Goal: Task Accomplishment & Management: Manage account settings

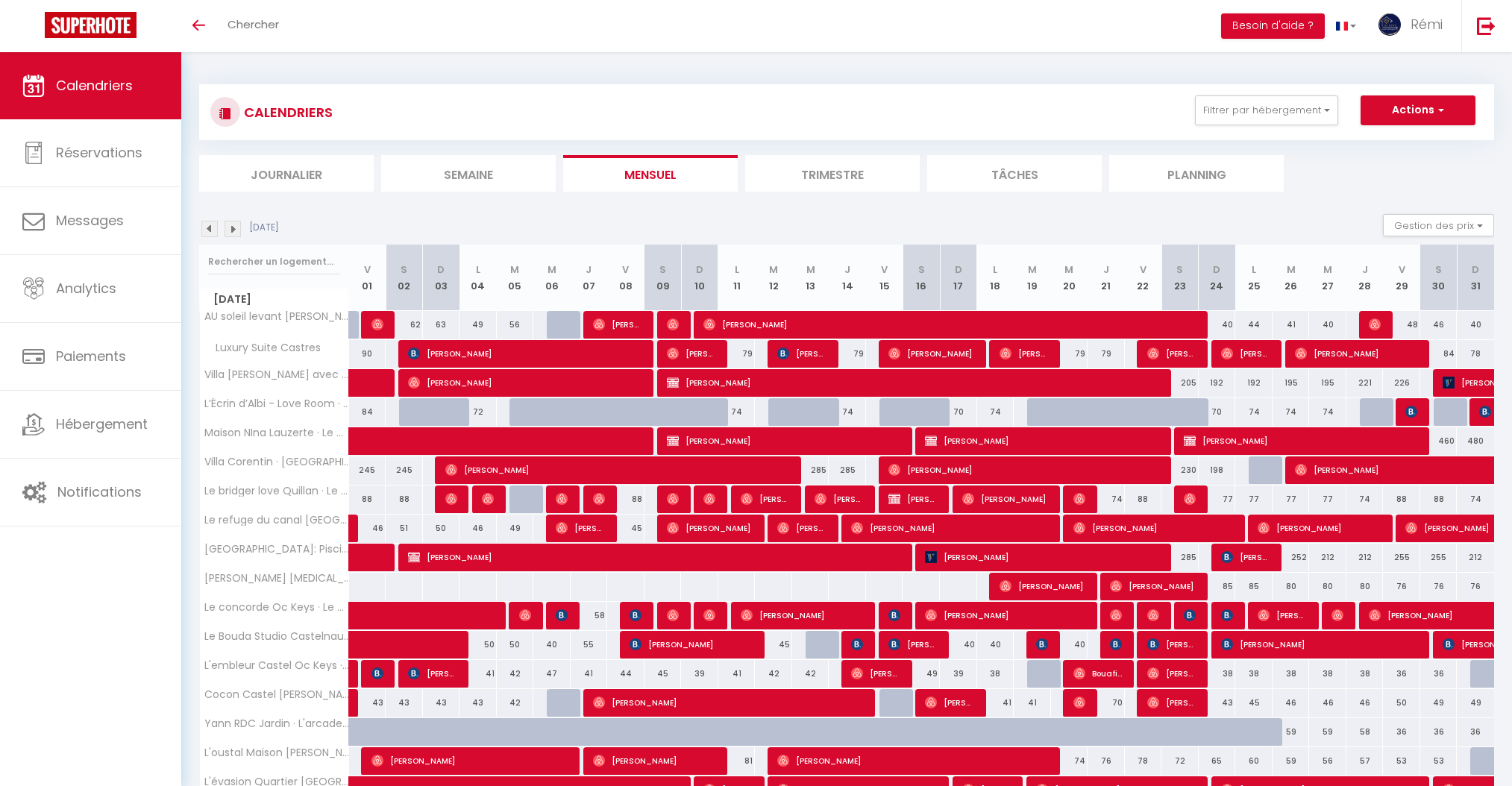
select select
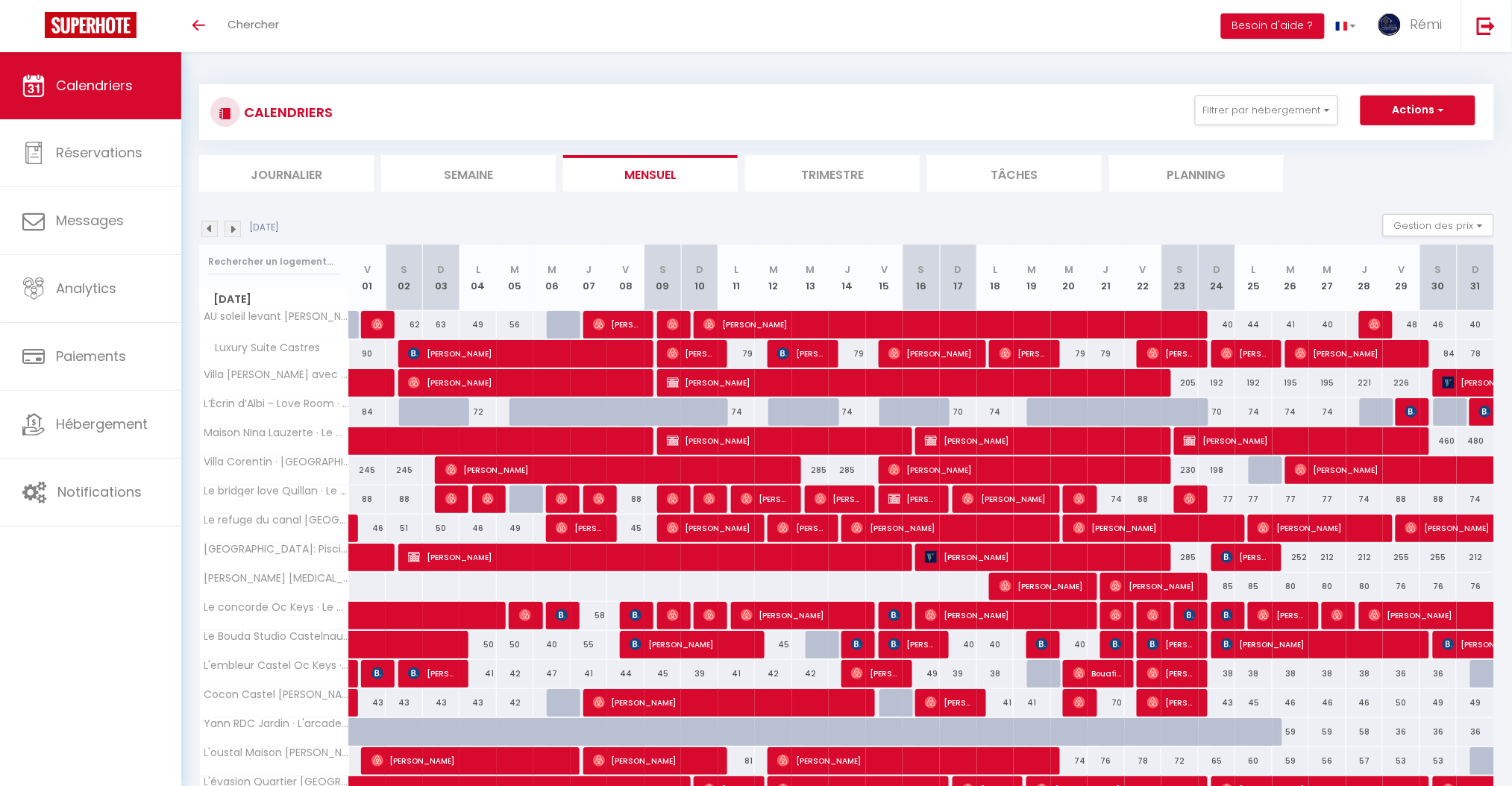
scroll to position [205, 0]
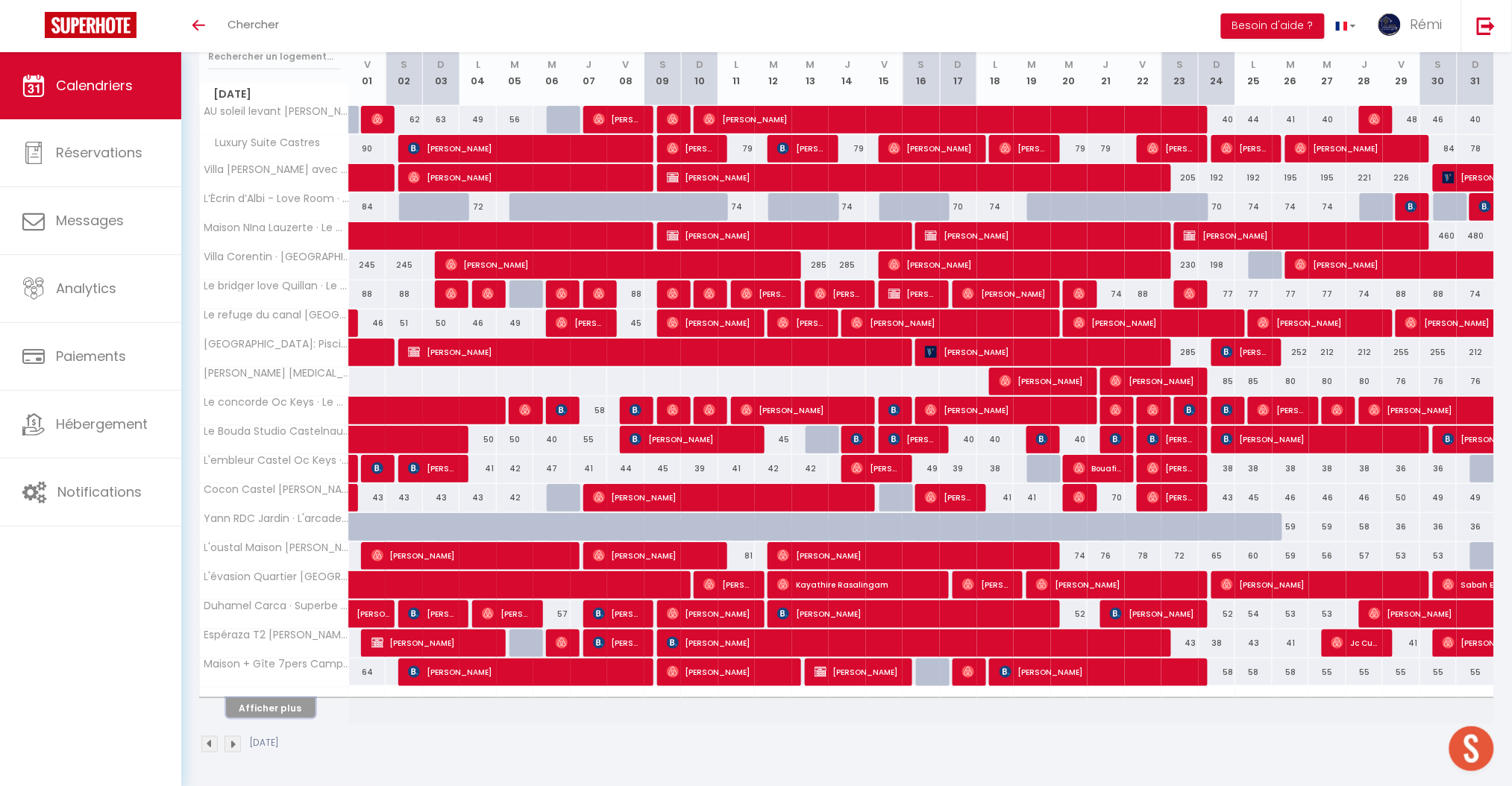
click at [273, 717] on button "Afficher plus" at bounding box center [271, 707] width 90 height 20
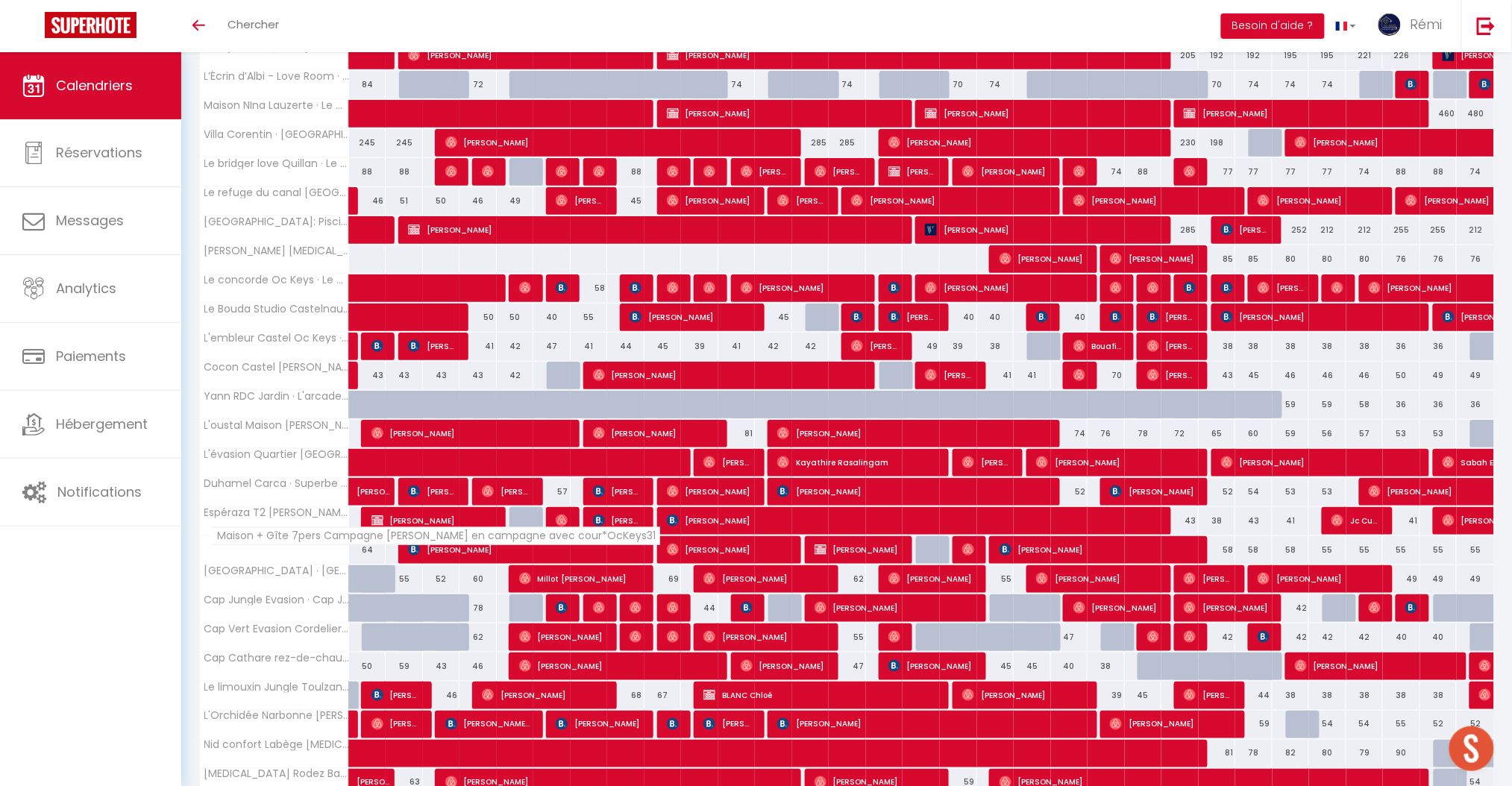
scroll to position [460, 0]
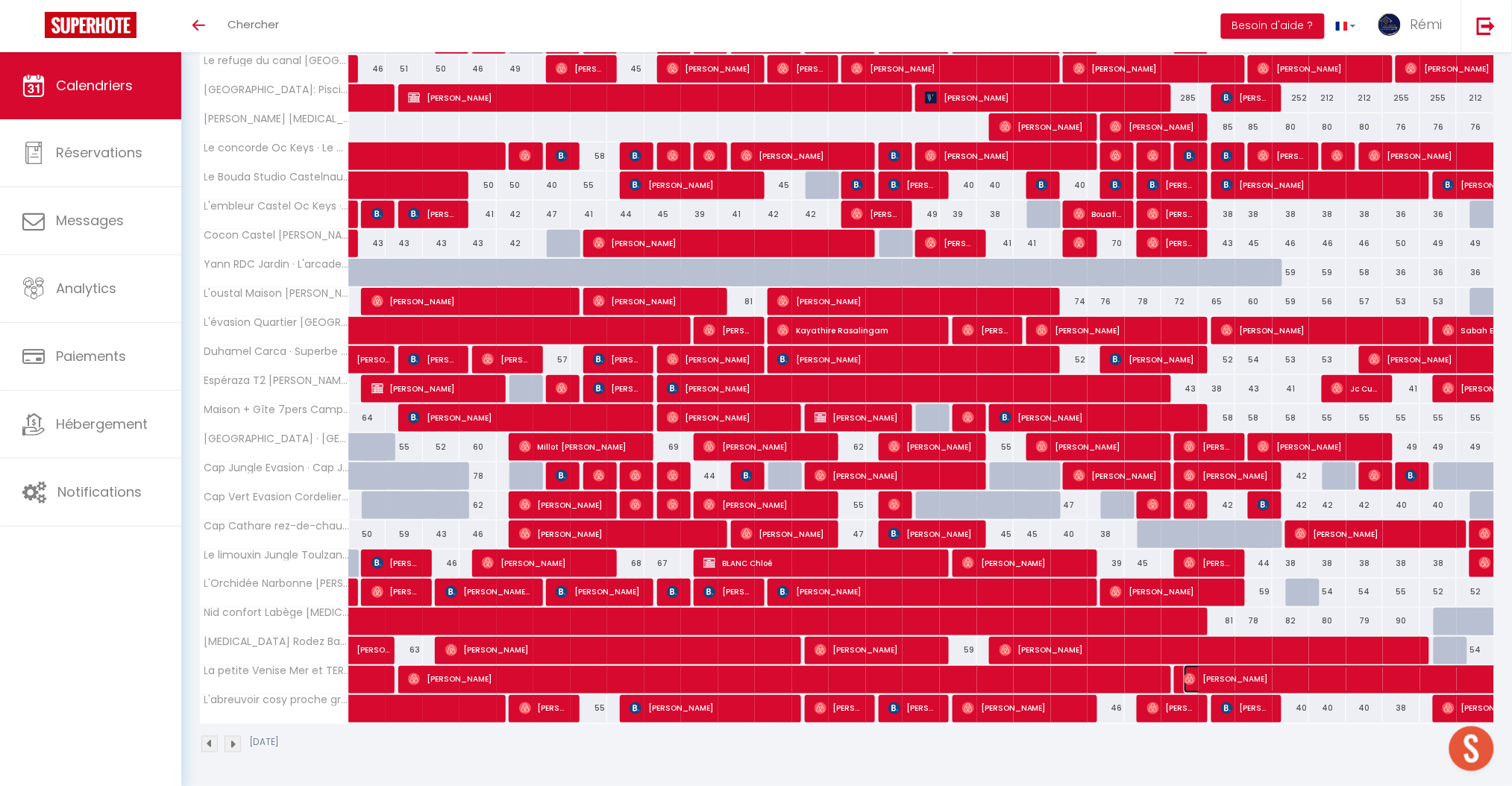
click at [1241, 681] on span "[PERSON_NAME]" at bounding box center [1441, 679] width 515 height 28
select select "OK"
select select "1"
select select "0"
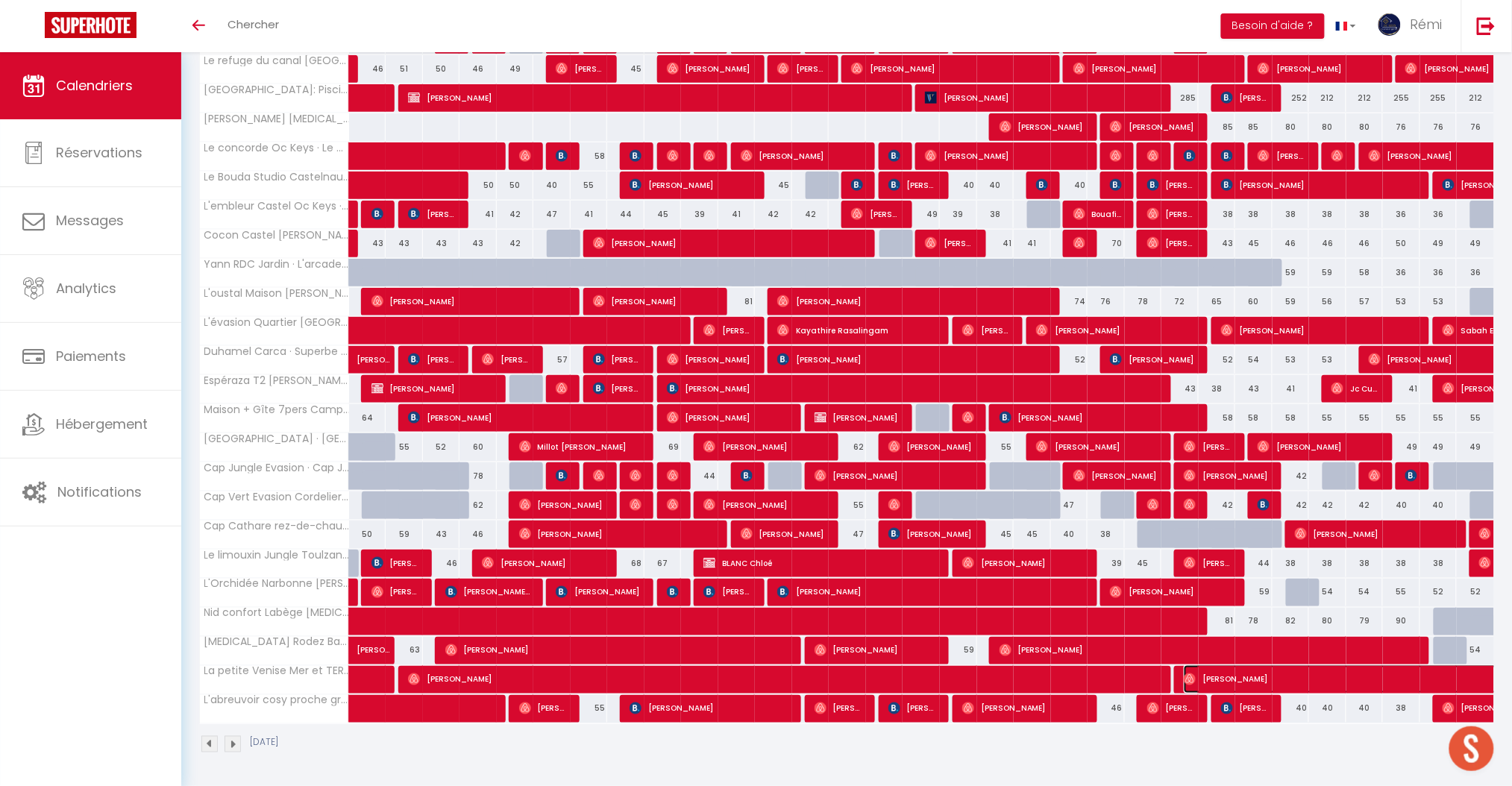
select select "1"
select select
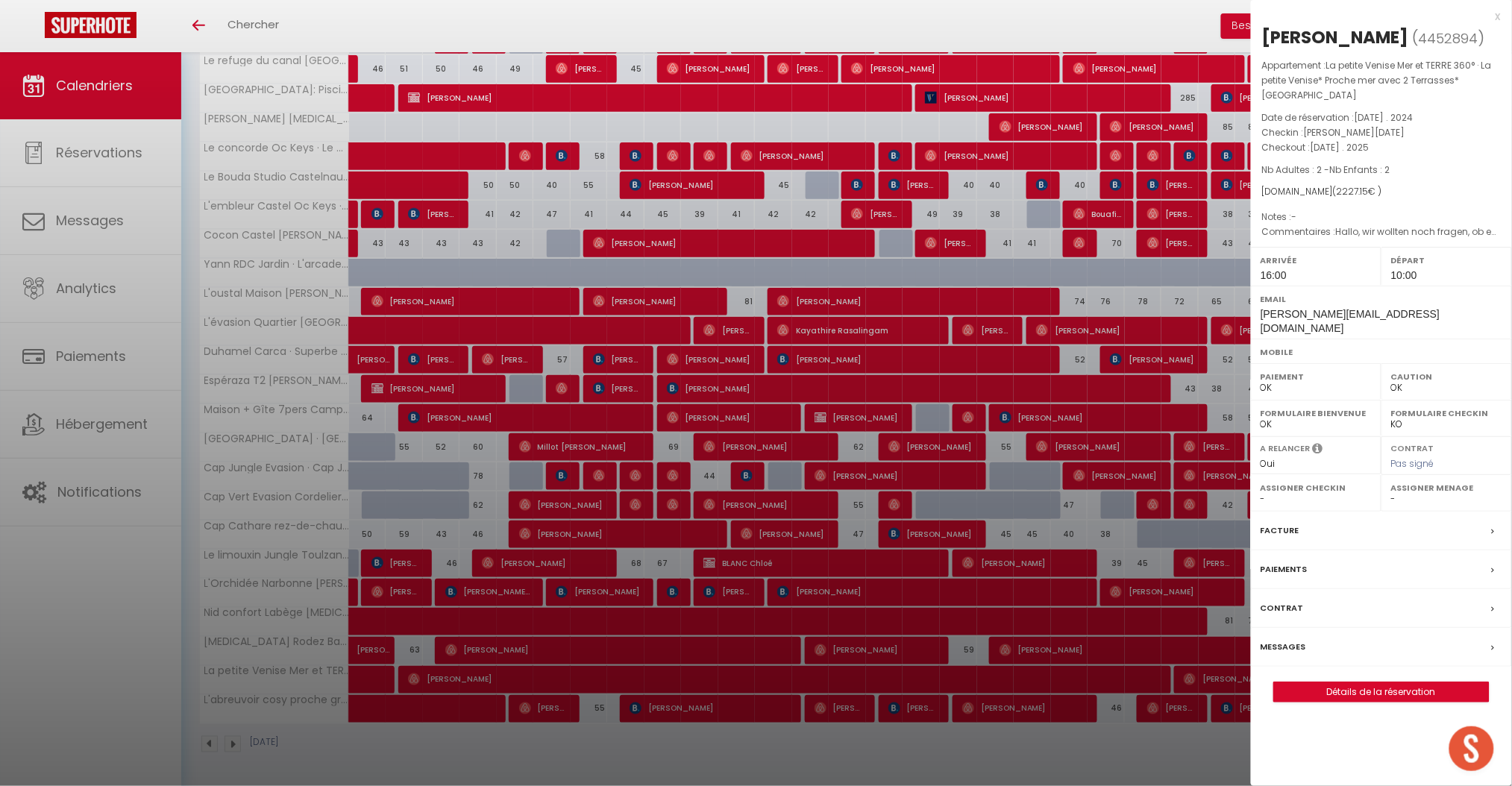
drag, startPoint x: 1325, startPoint y: 174, endPoint x: 1363, endPoint y: 160, distance: 40.5
click at [1363, 160] on div "Appartement : La petite Venise Mer et TERRE 360° · La petite Venise* Proche mer…" at bounding box center [1381, 148] width 261 height 182
click at [1364, 180] on div at bounding box center [1420, 187] width 167 height 30
click at [1365, 181] on div at bounding box center [1420, 187] width 167 height 30
click at [1384, 174] on div at bounding box center [1420, 187] width 167 height 30
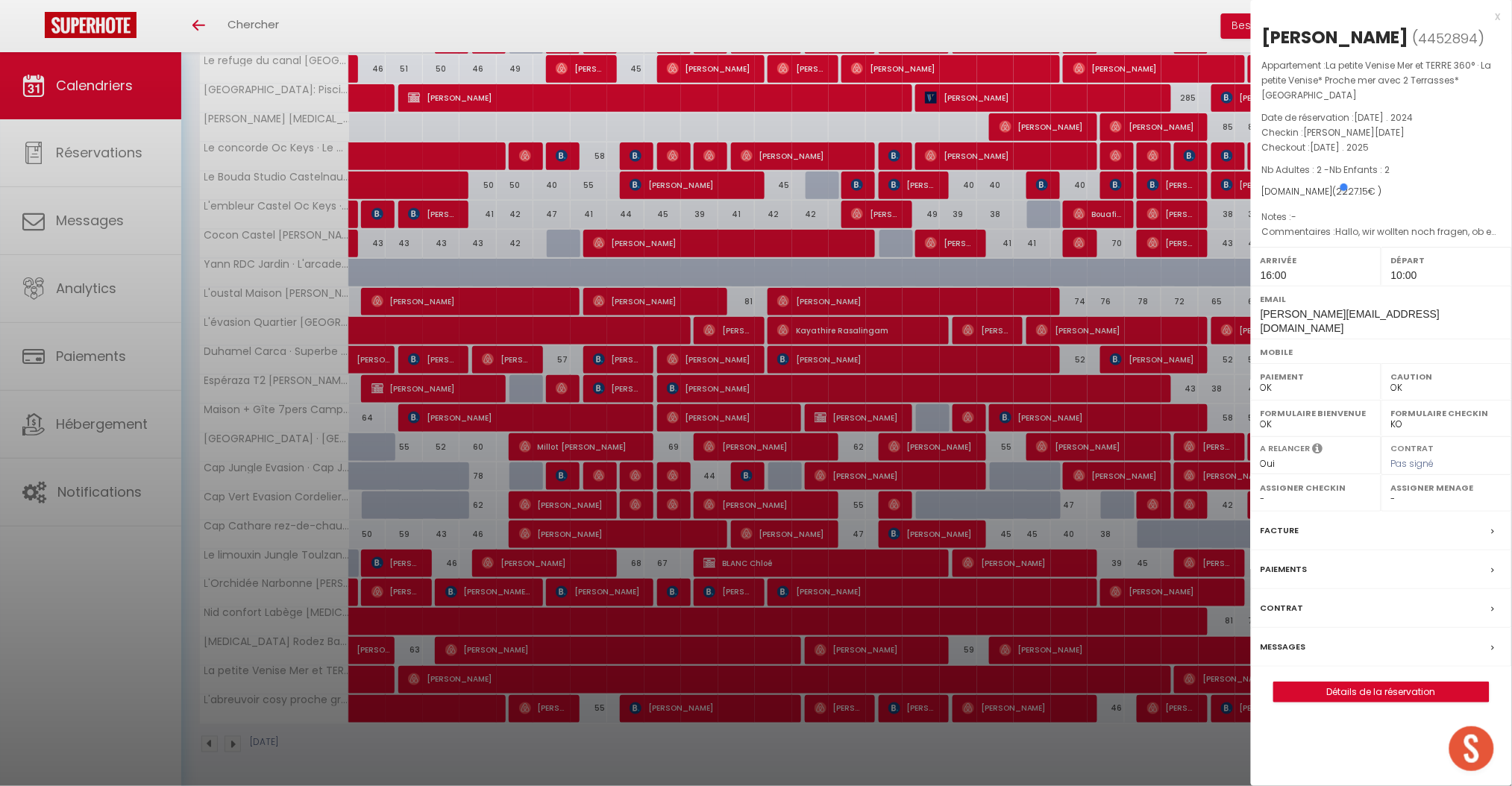
click at [1386, 190] on div at bounding box center [1420, 187] width 167 height 30
click at [1333, 184] on span "( 2227.15 € )" at bounding box center [1358, 190] width 49 height 12
click at [1496, 20] on div "x" at bounding box center [1376, 16] width 250 height 18
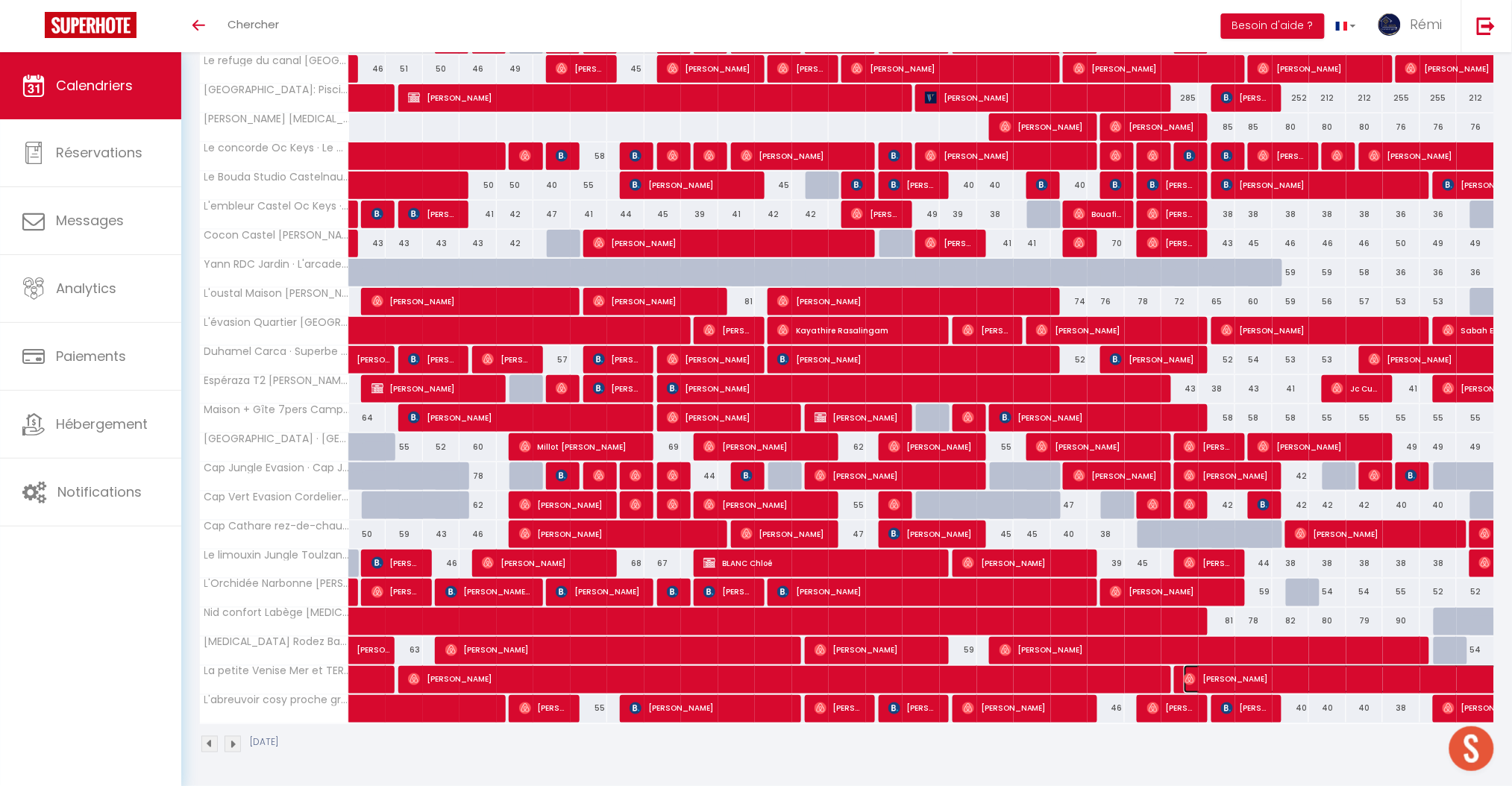
click at [1302, 677] on span "[PERSON_NAME]" at bounding box center [1441, 679] width 515 height 28
